Goal: Task Accomplishment & Management: Use online tool/utility

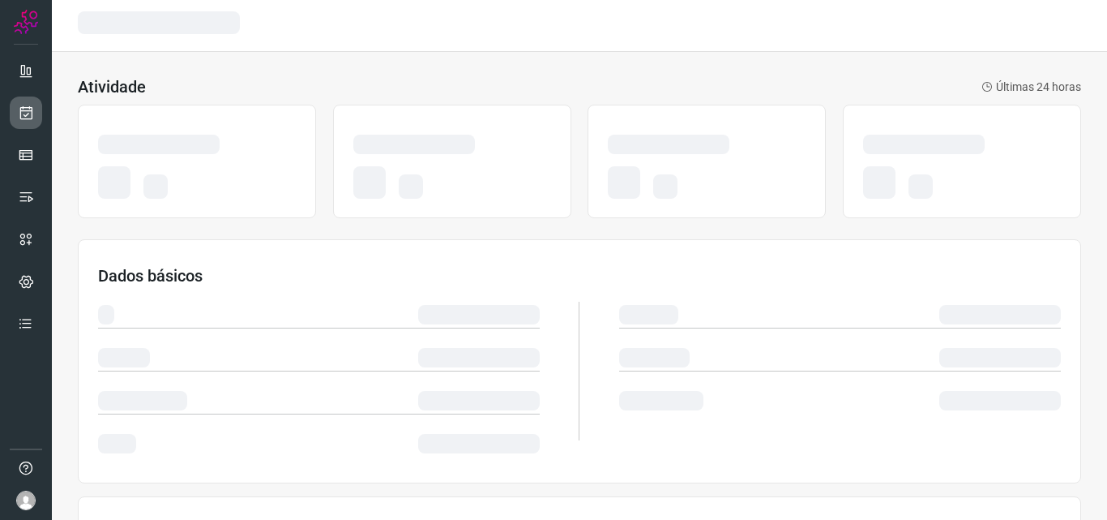
click at [12, 111] on link at bounding box center [26, 112] width 32 height 32
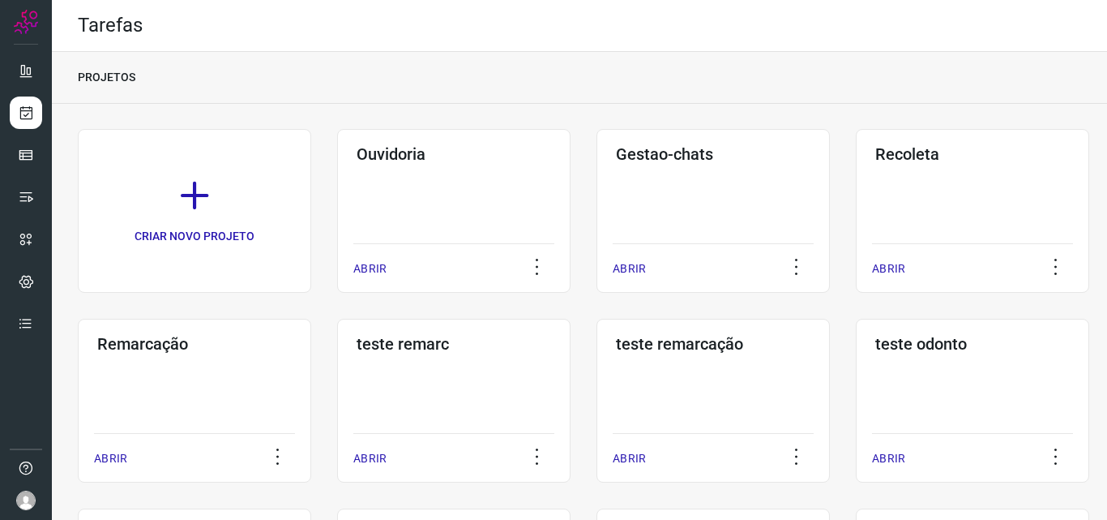
click at [232, 400] on div "Remarcação ABRIR" at bounding box center [194, 401] width 233 height 164
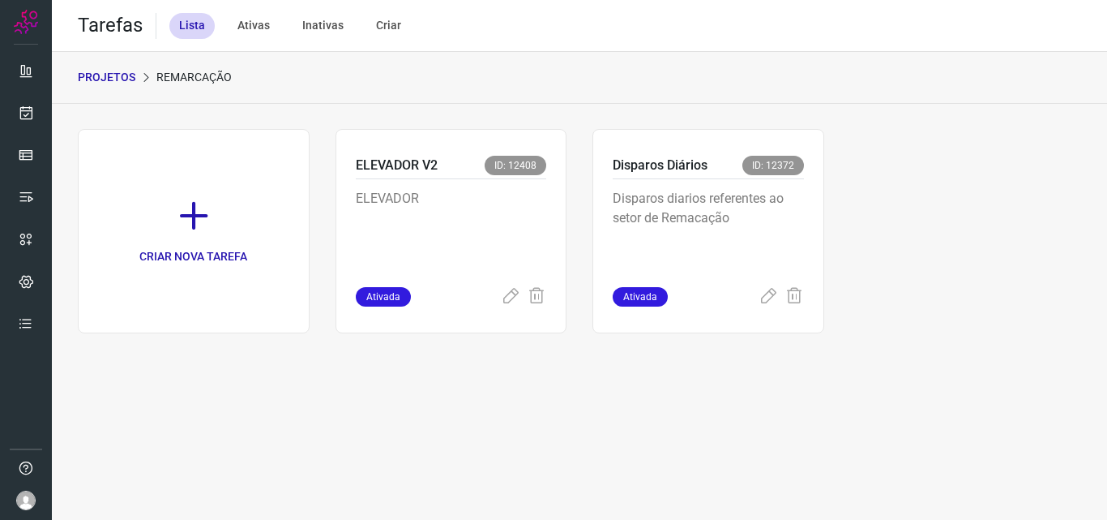
click at [716, 221] on p "Disparos diarios referentes ao setor de Remacação" at bounding box center [708, 229] width 191 height 81
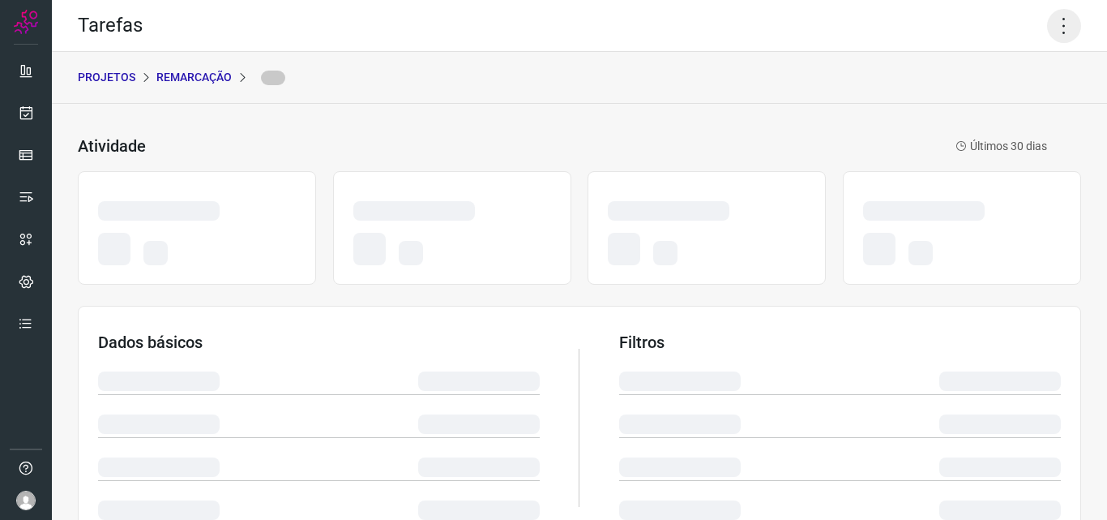
click at [1052, 28] on icon at bounding box center [1064, 26] width 34 height 34
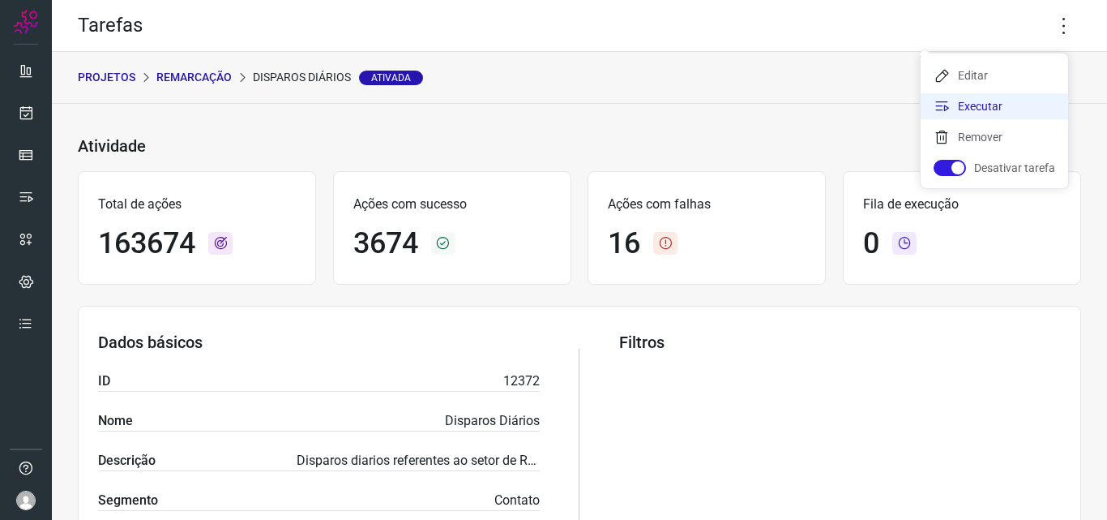
click at [1017, 105] on li "Executar" at bounding box center [995, 106] width 148 height 26
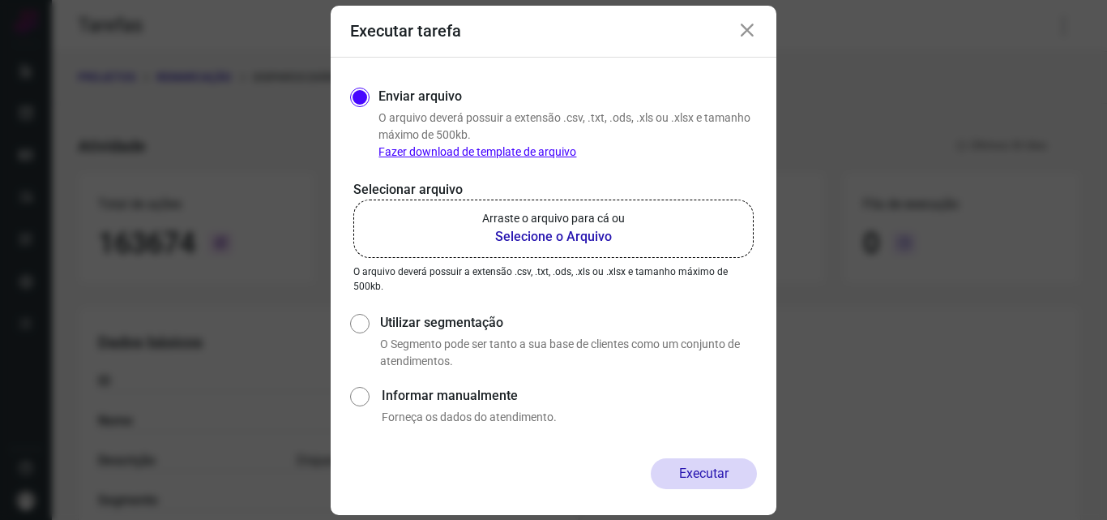
click at [570, 240] on b "Selecione o Arquivo" at bounding box center [553, 236] width 143 height 19
click at [0, 0] on input "Arraste o arquivo para cá ou Selecione o Arquivo" at bounding box center [0, 0] width 0 height 0
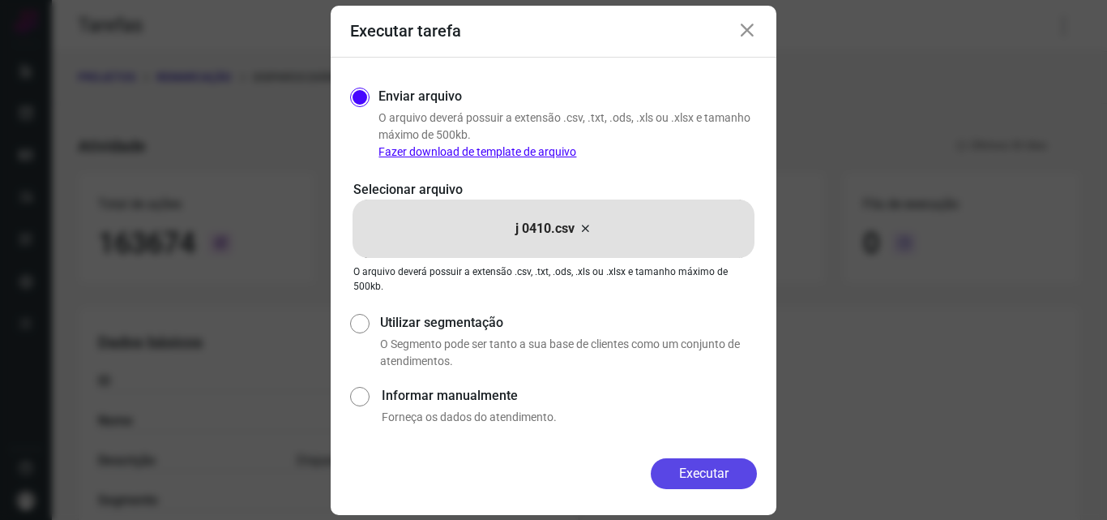
click at [704, 477] on button "Executar" at bounding box center [704, 473] width 106 height 31
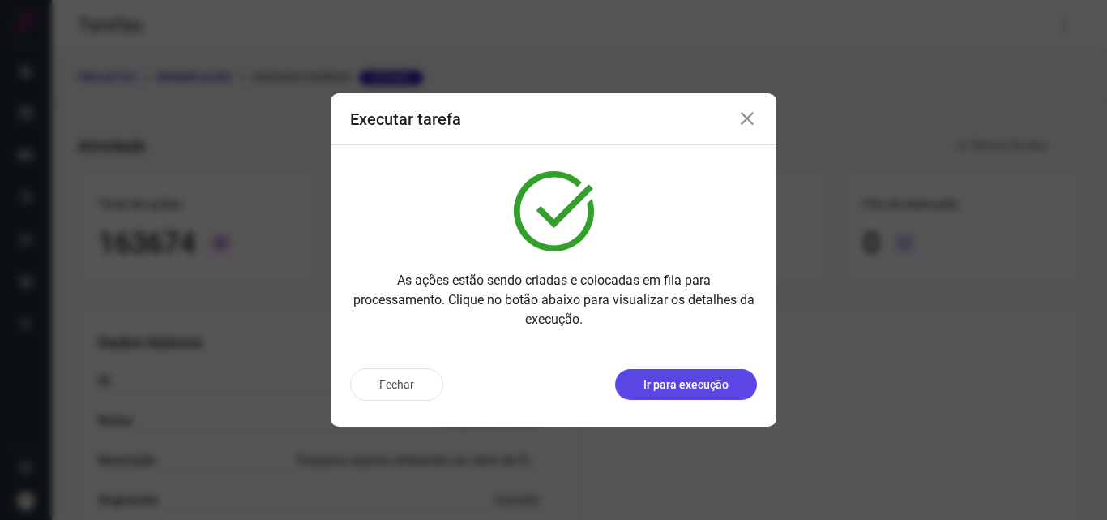
click at [704, 387] on p "Ir para execução" at bounding box center [686, 384] width 85 height 17
